Goal: Task Accomplishment & Management: Manage account settings

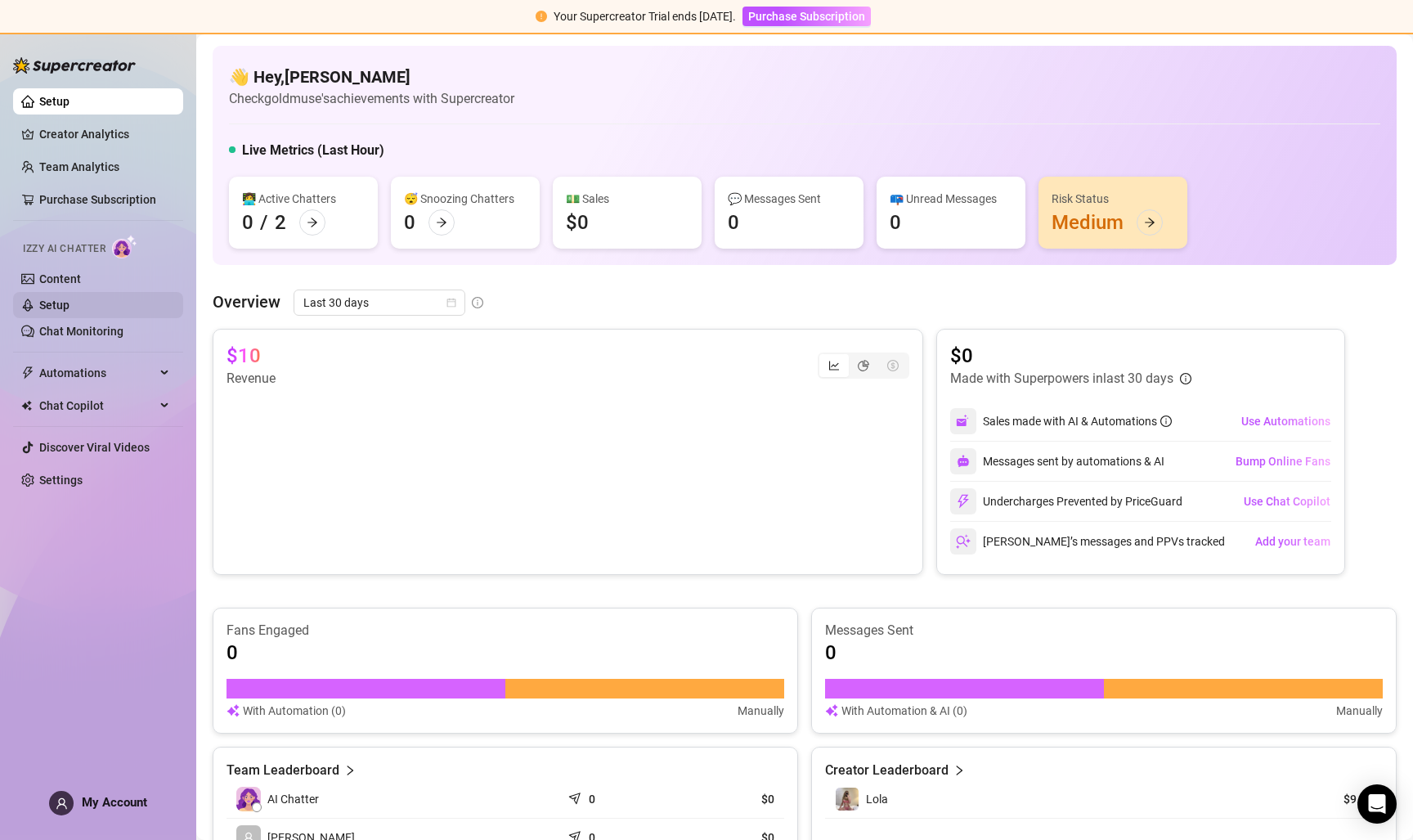
click at [59, 307] on link "Setup" at bounding box center [54, 304] width 30 height 13
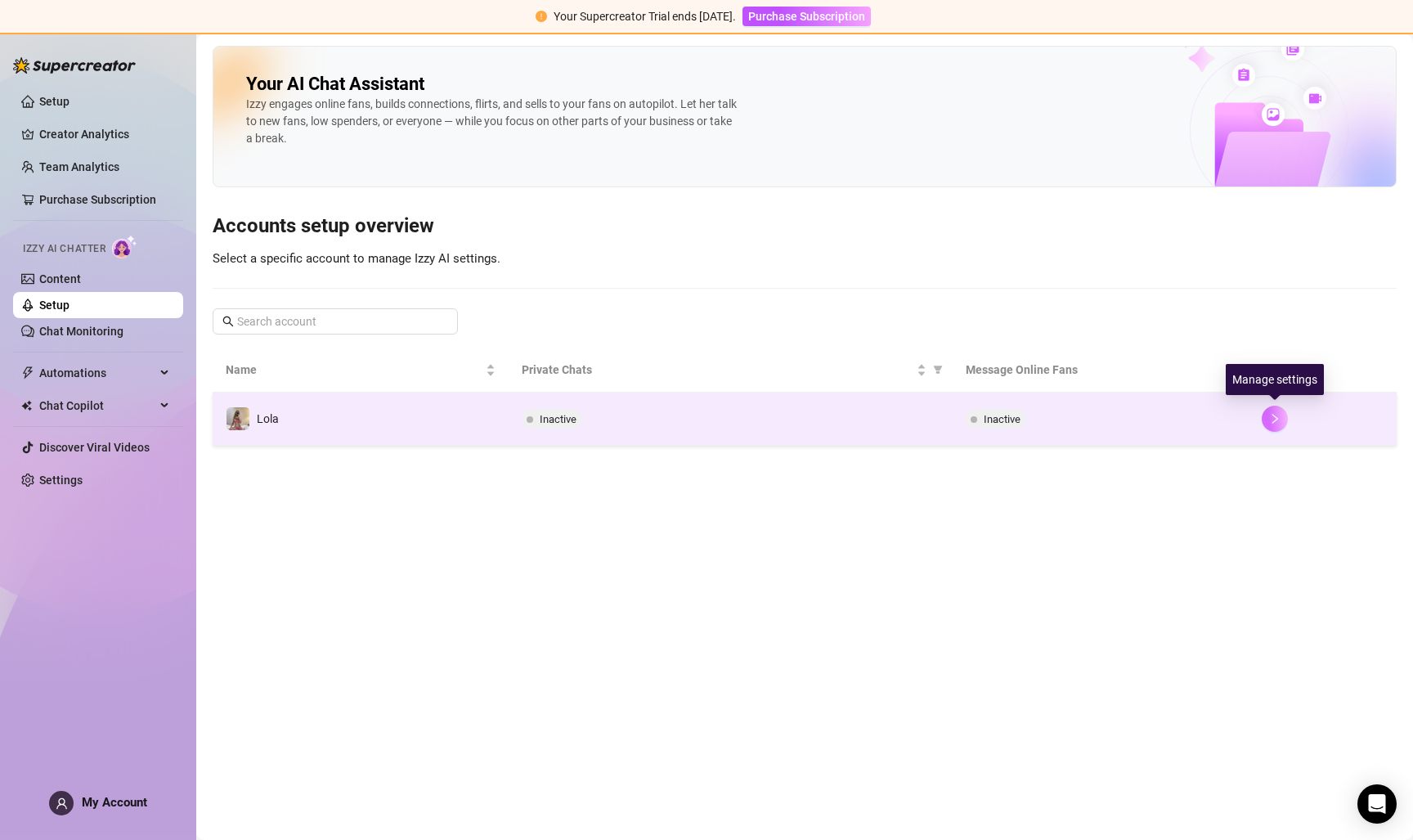
click at [1280, 417] on icon "right" at bounding box center [1275, 419] width 12 height 12
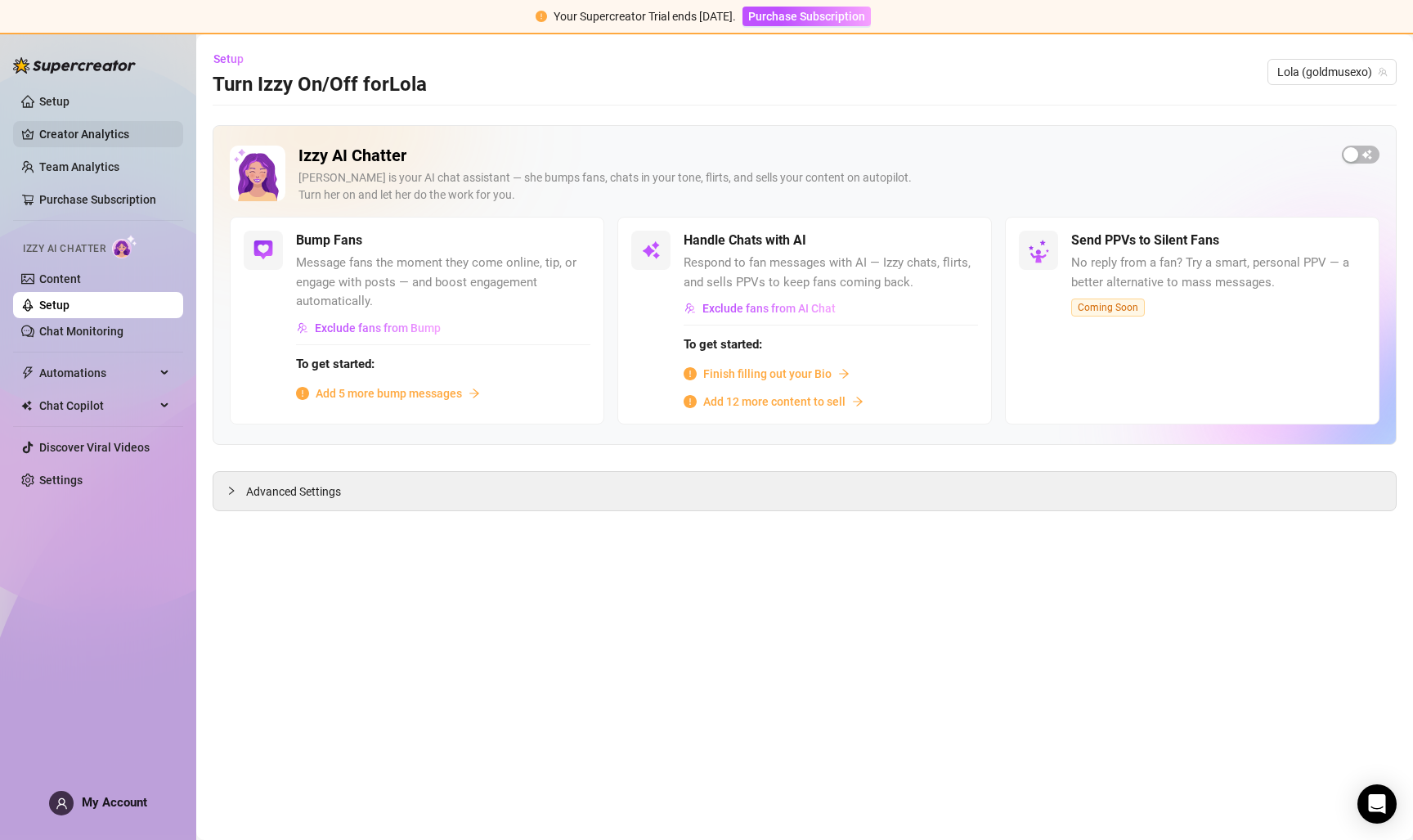
click at [102, 136] on link "Creator Analytics" at bounding box center [104, 134] width 131 height 26
